Goal: Task Accomplishment & Management: Use online tool/utility

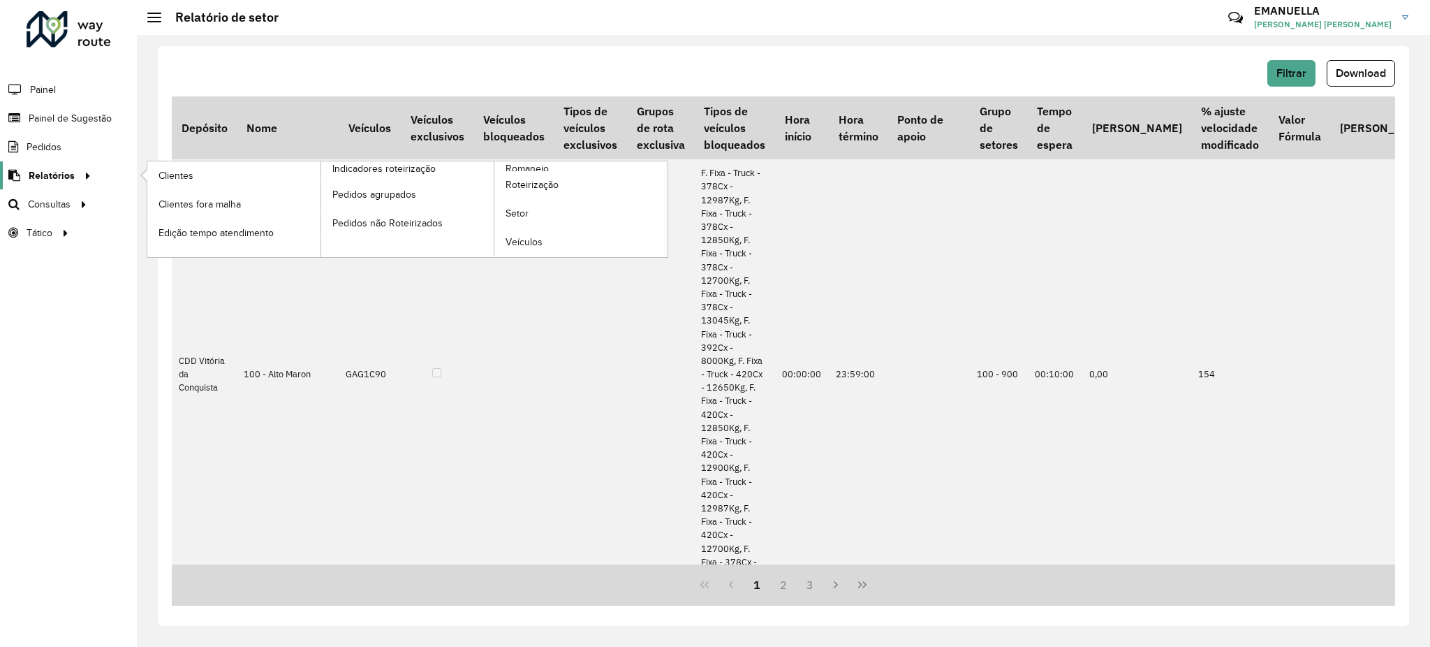
click at [50, 175] on span "Relatórios" at bounding box center [52, 175] width 46 height 15
click at [168, 173] on span "Clientes" at bounding box center [178, 175] width 38 height 15
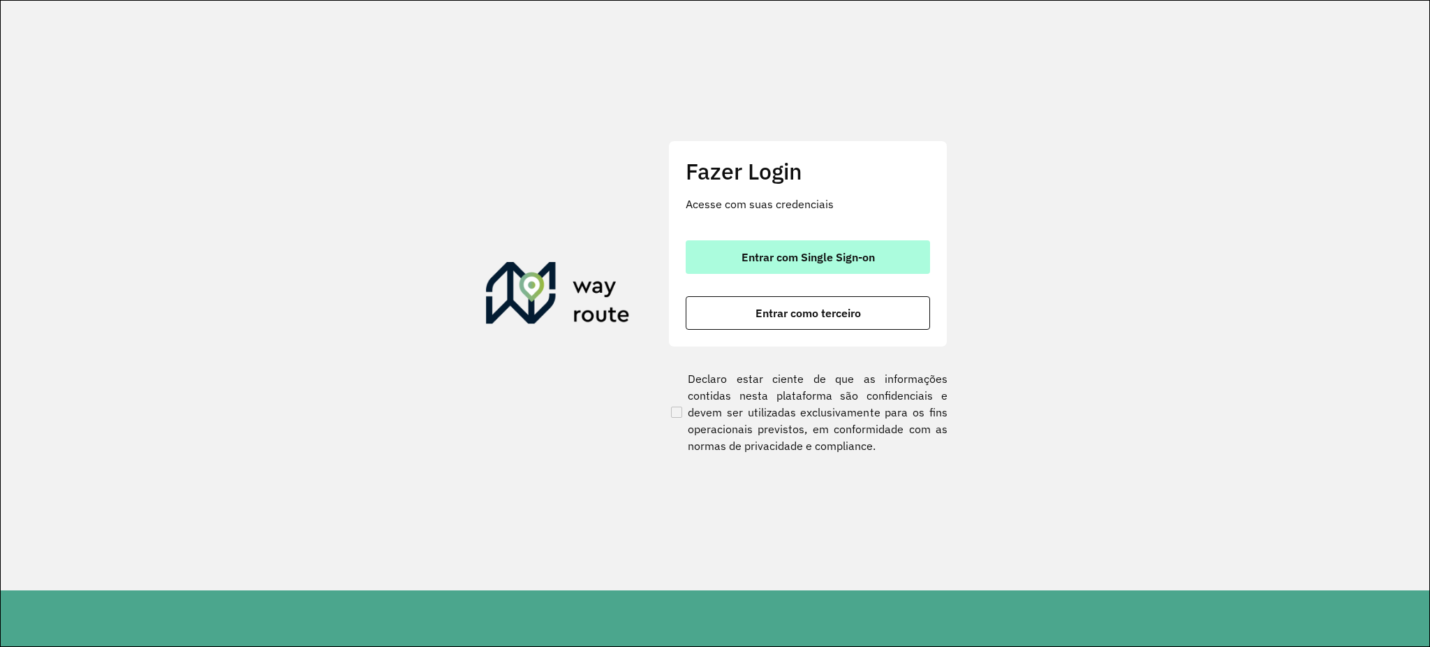
click at [708, 247] on button "Entrar com Single Sign-on" at bounding box center [808, 257] width 244 height 34
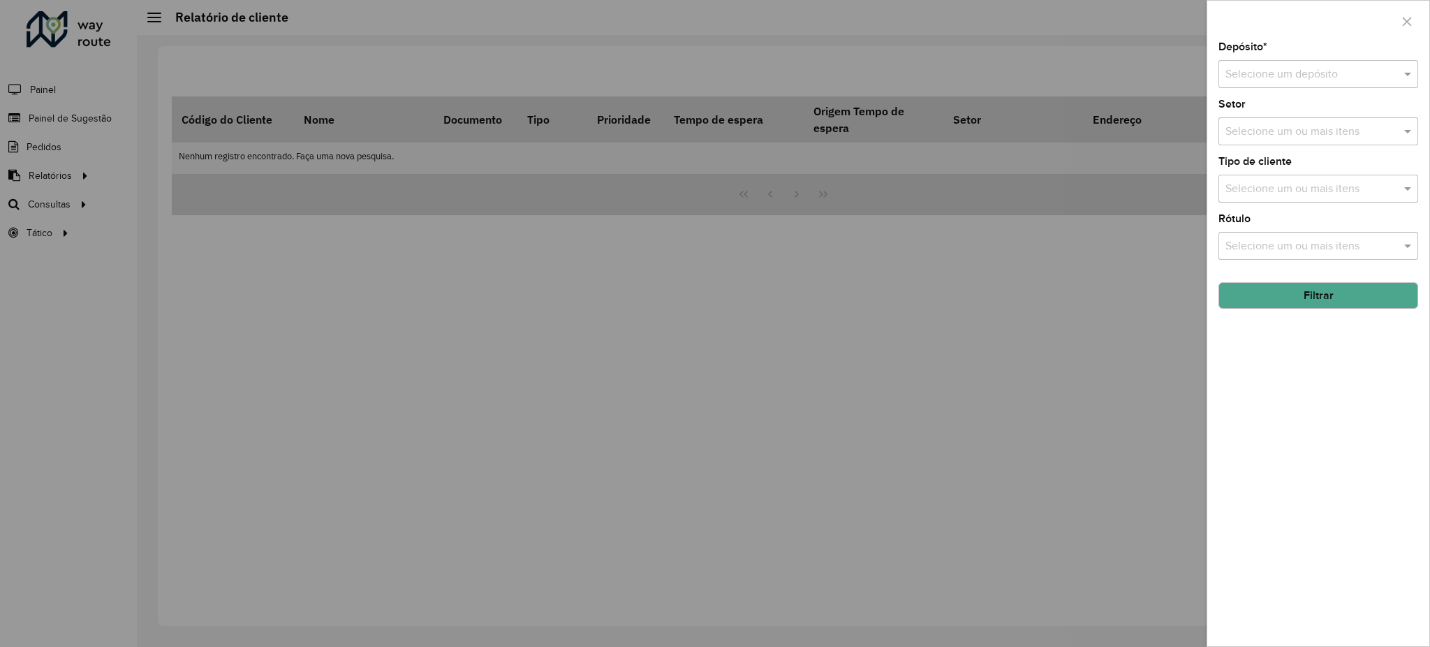
click at [1276, 70] on input "text" at bounding box center [1305, 74] width 158 height 17
click at [1259, 183] on span "CDD Vitória da Conquista" at bounding box center [1287, 185] width 125 height 12
click at [1274, 177] on div "Selecione um ou mais itens" at bounding box center [1319, 189] width 200 height 28
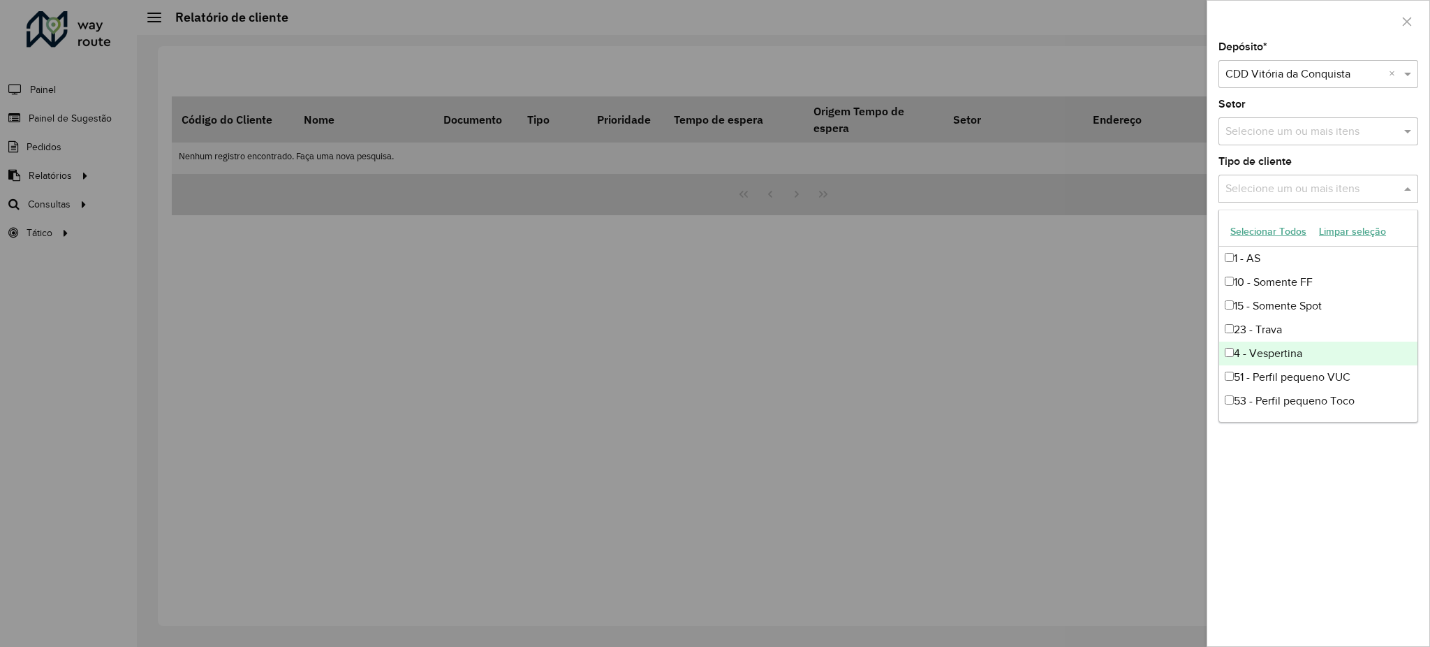
click at [1344, 348] on div "4 - Vespertina" at bounding box center [1318, 354] width 198 height 24
click at [1348, 512] on div "Depósito * Selecione um depósito × CDD Vitória da Conquista × Setor Selecione u…" at bounding box center [1319, 344] width 222 height 604
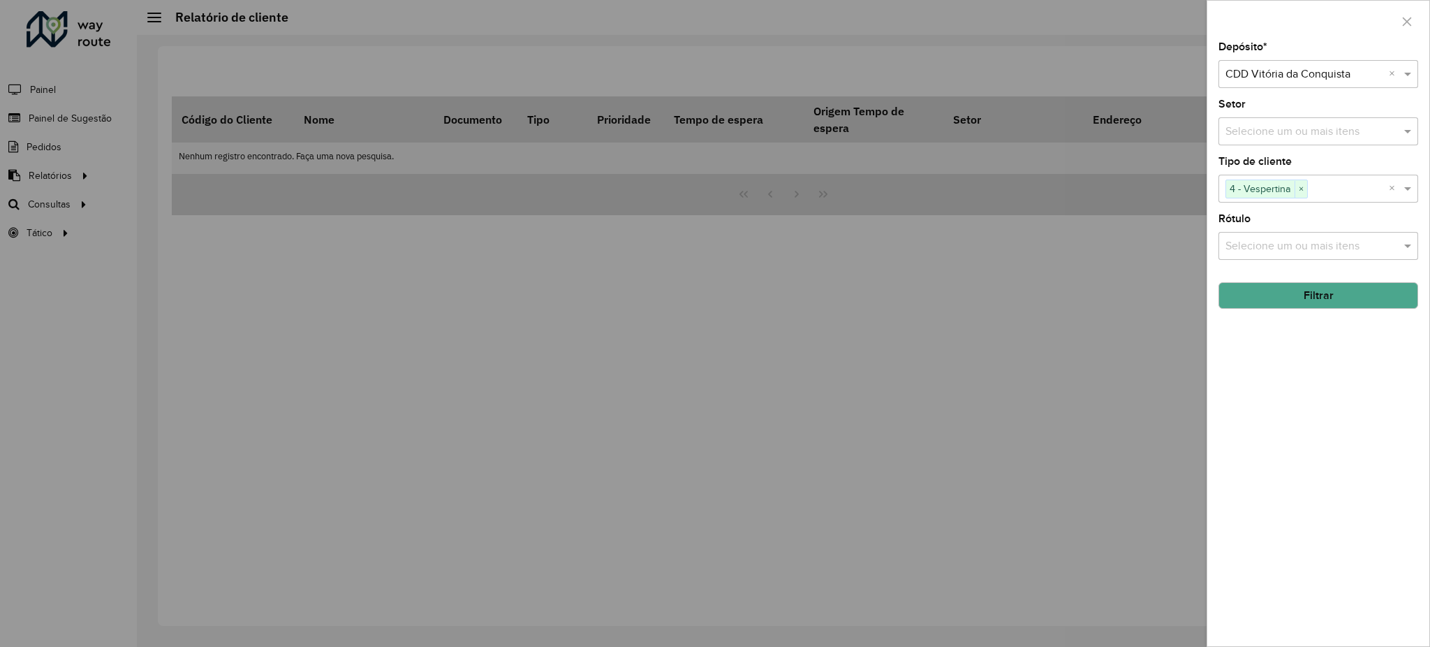
click at [1337, 296] on button "Filtrar" at bounding box center [1319, 295] width 200 height 27
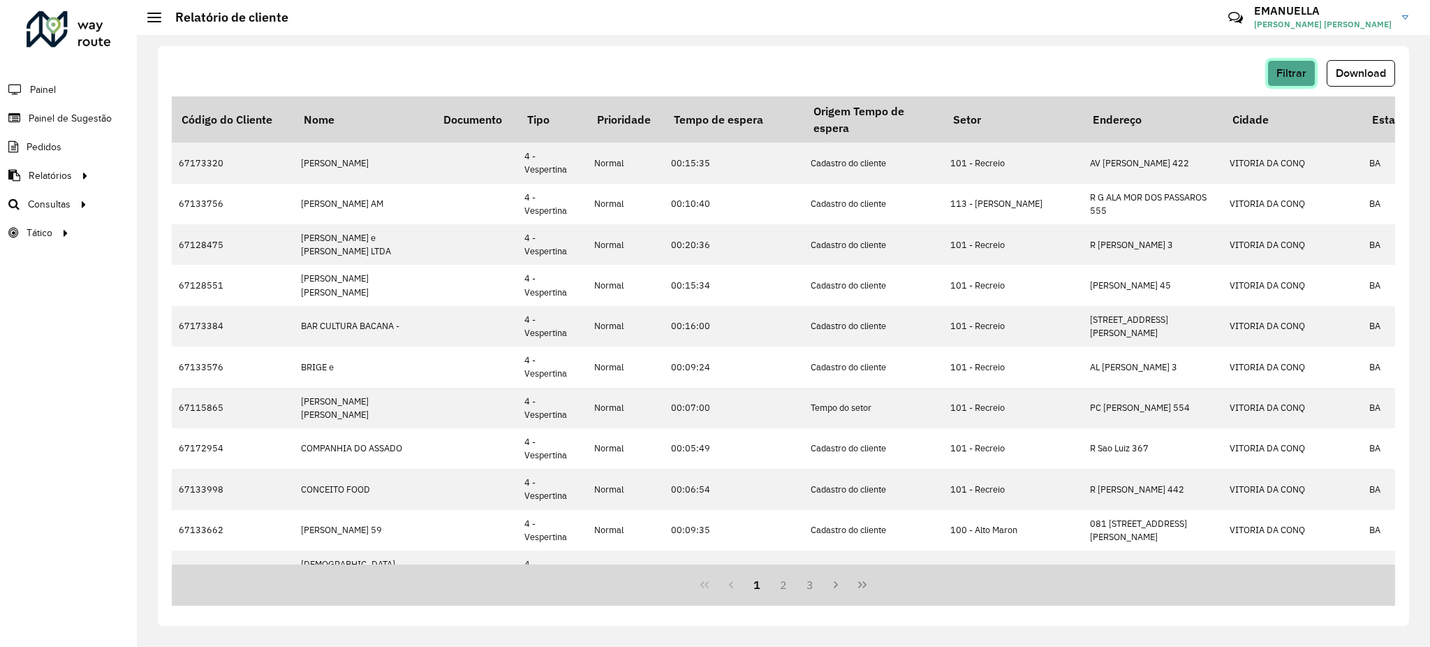
click at [1279, 81] on button "Filtrar" at bounding box center [1292, 73] width 48 height 27
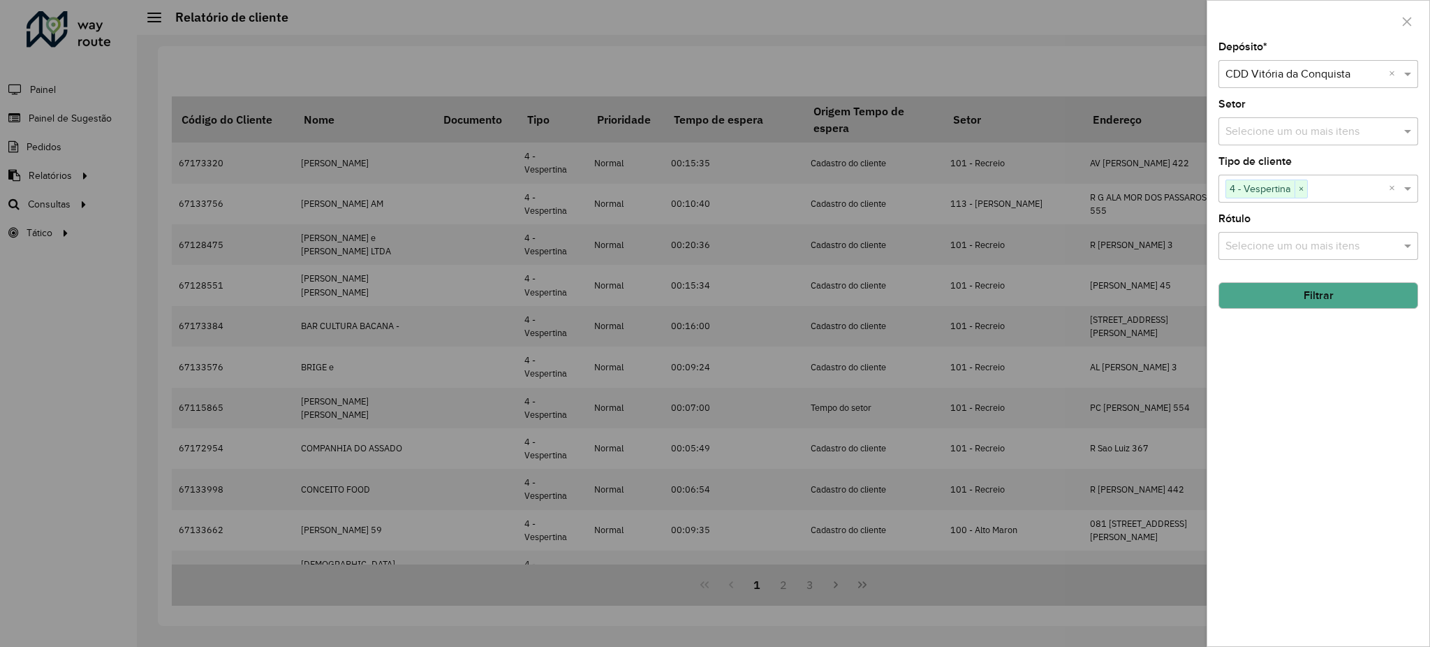
click at [1342, 196] on input "text" at bounding box center [1348, 189] width 81 height 17
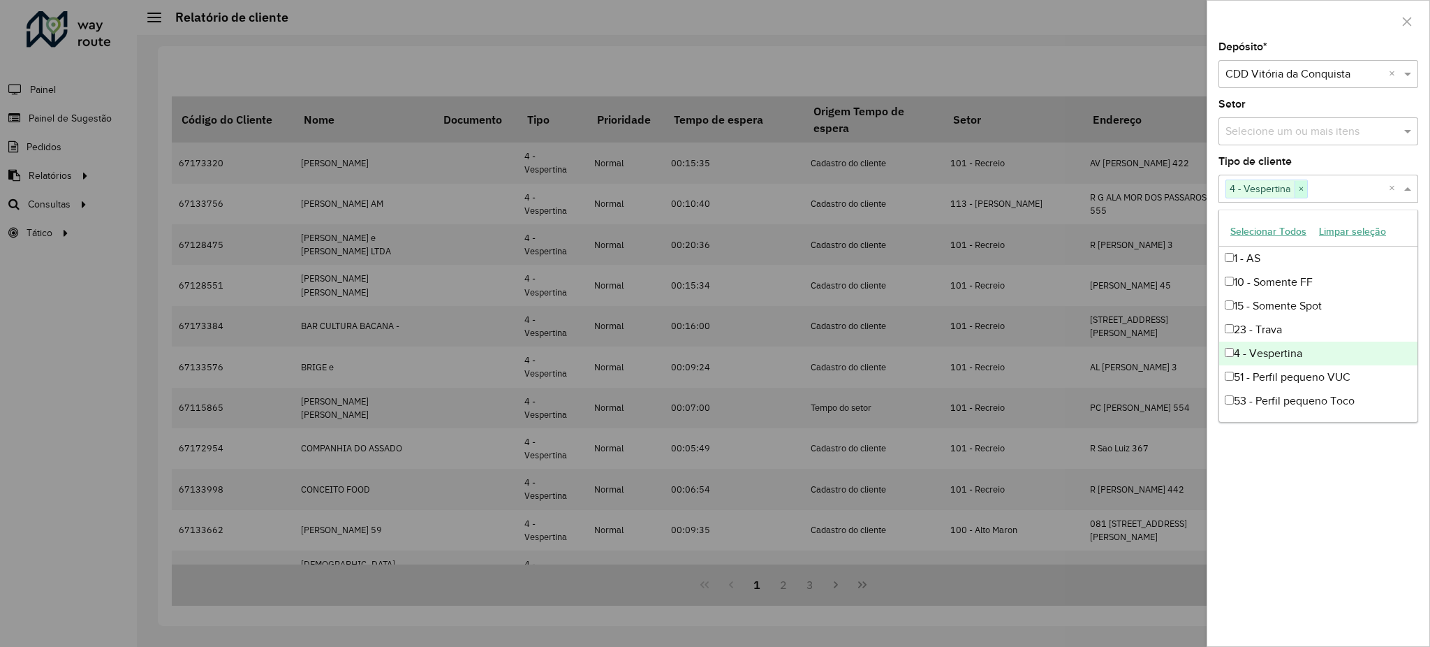
click at [1298, 190] on span "×" at bounding box center [1301, 189] width 13 height 17
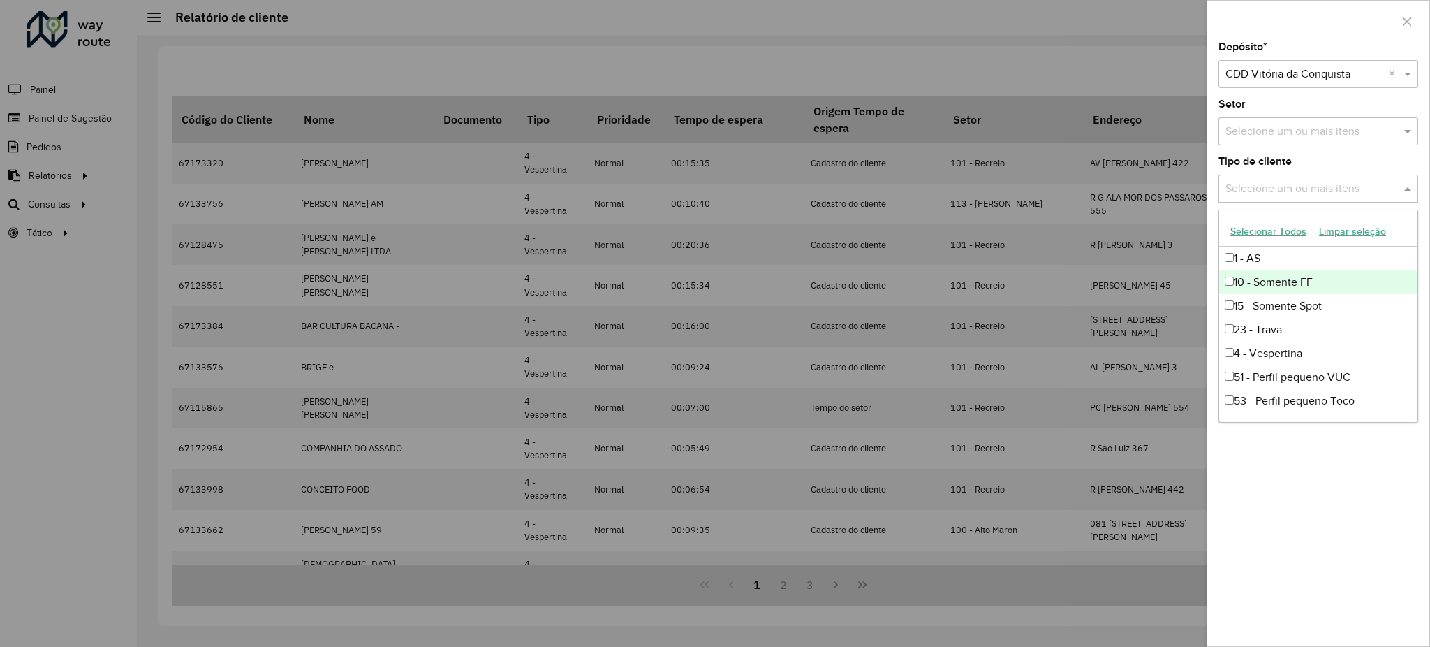
scroll to position [18, 0]
drag, startPoint x: 1417, startPoint y: 293, endPoint x: 1417, endPoint y: 320, distance: 26.5
click at [1417, 320] on ng-dropdown-panel "Selecionar Todos Limpar seleção 1 - AS 10 - Somente FF 15 - Somente Spot 23 - T…" at bounding box center [1319, 316] width 200 height 213
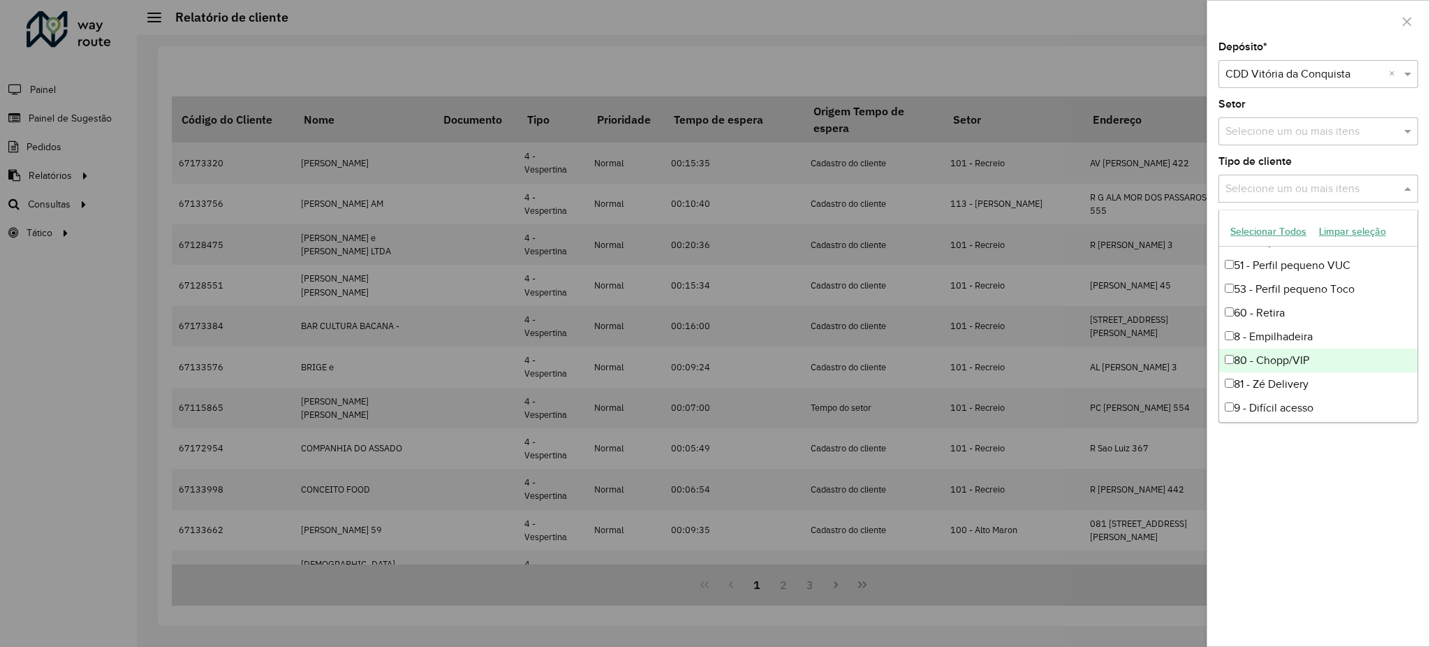
scroll to position [140, 0]
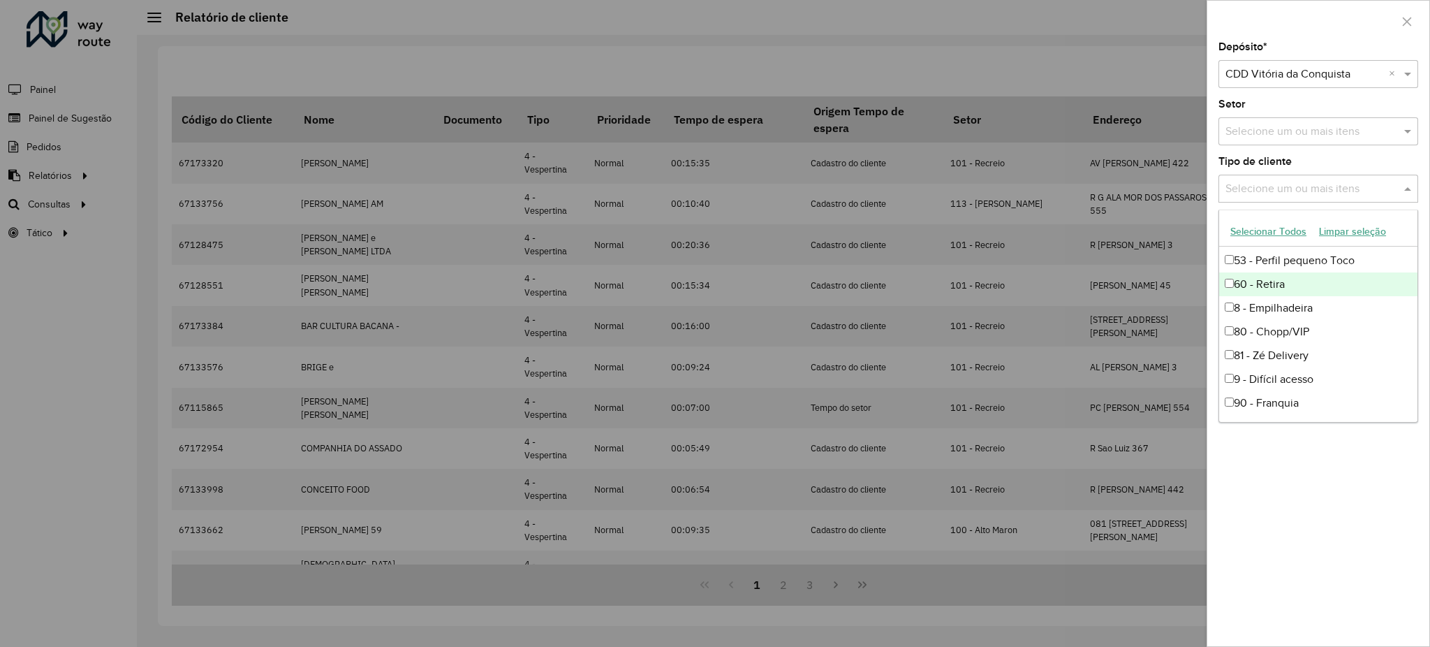
click at [997, 236] on div at bounding box center [715, 323] width 1430 height 647
